Goal: Navigation & Orientation: Find specific page/section

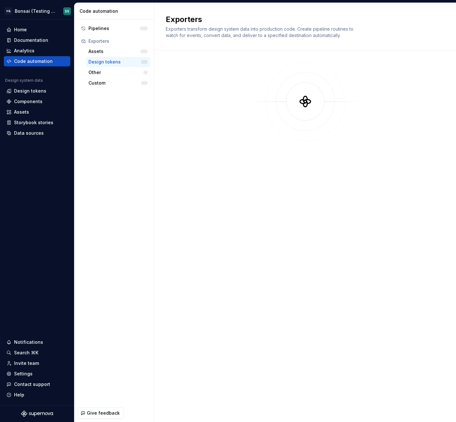
click at [282, 227] on div at bounding box center [305, 230] width 279 height 336
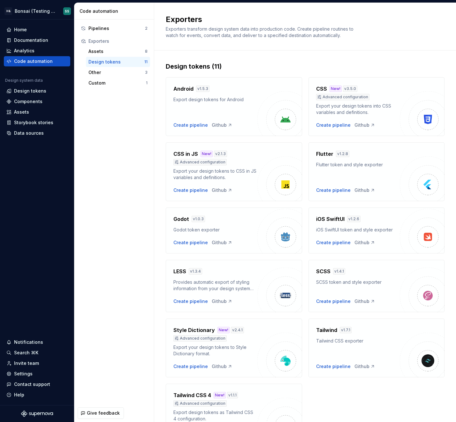
click at [114, 115] on div "Pipelines 2 Exporters Assets 8 Design tokens 11 Other 3 Custom 1" at bounding box center [114, 211] width 80 height 385
click at [113, 157] on div "Pipelines 2 Exporters Assets 8 Design tokens 11 Other 3 Custom 1" at bounding box center [114, 211] width 80 height 385
click at [27, 122] on div "Storybook stories" at bounding box center [33, 122] width 39 height 6
click at [23, 134] on div "Data sources" at bounding box center [29, 133] width 30 height 6
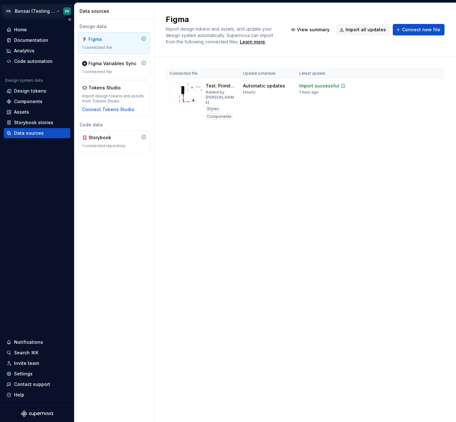
click at [28, 10] on html "H& Bonsai (Testing Bonsai: Foundation tokens) SS Home Documentation Analytics C…" at bounding box center [228, 211] width 456 height 422
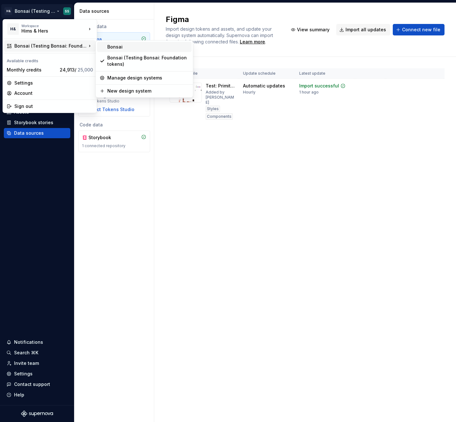
click at [132, 46] on div "Bonsai" at bounding box center [148, 47] width 82 height 6
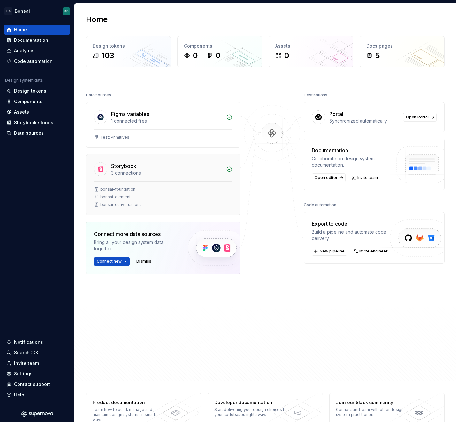
click at [184, 195] on div "bonsai-element" at bounding box center [163, 197] width 139 height 5
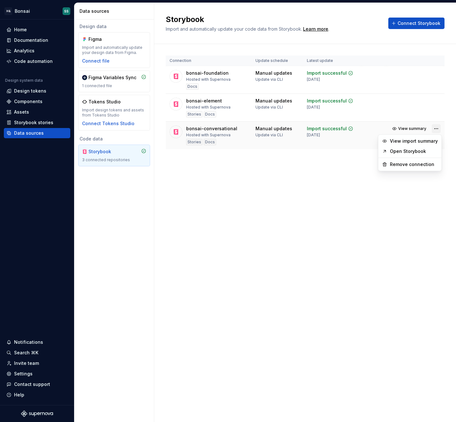
click at [436, 129] on html "H& Bonsai SS Home Documentation Analytics Code automation Design system data De…" at bounding box center [228, 211] width 456 height 422
click at [418, 151] on link "Open Storybook" at bounding box center [414, 151] width 48 height 6
